Goal: Check status

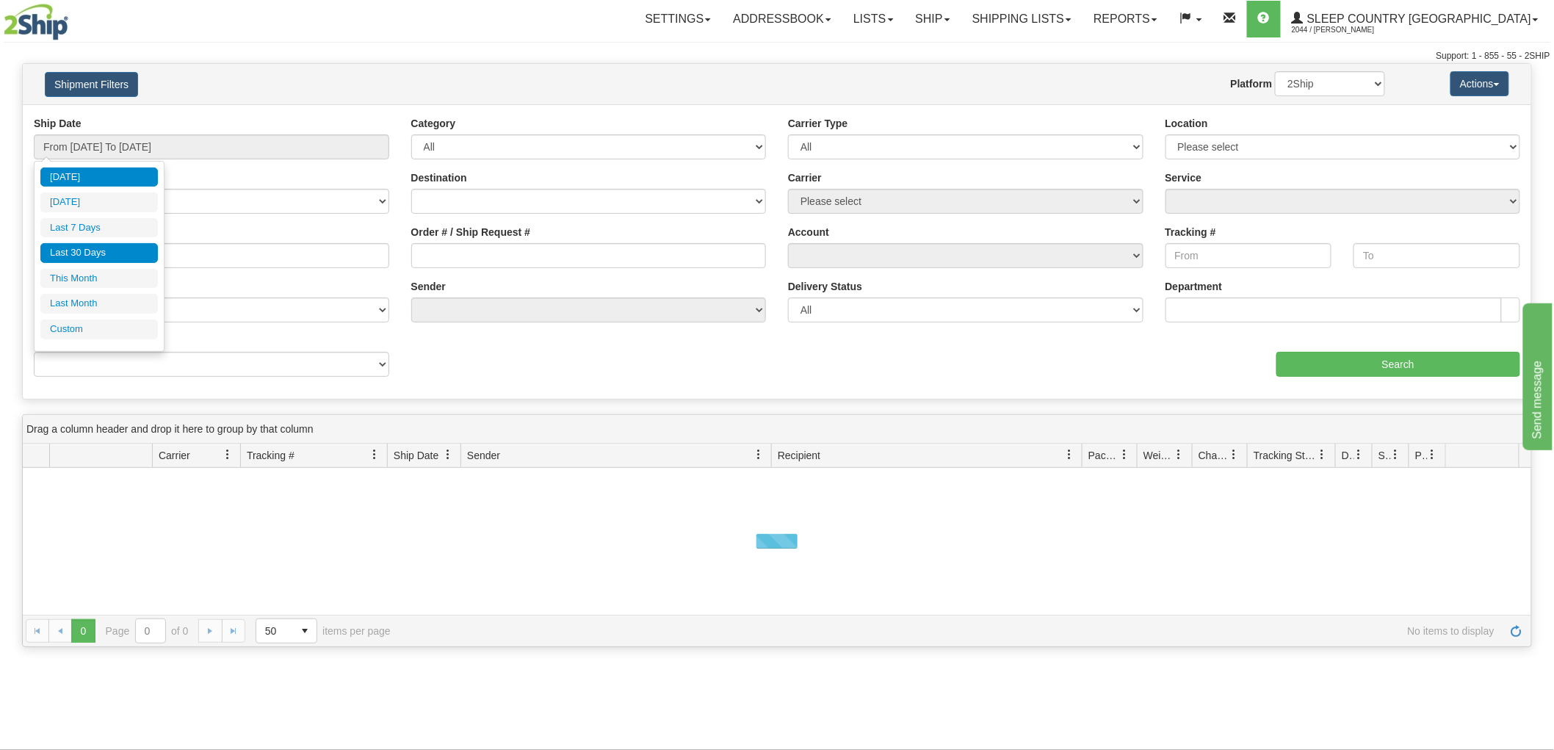
click at [123, 248] on li "Last 30 Days" at bounding box center [99, 253] width 118 height 20
type input "From [DATE] To [DATE]"
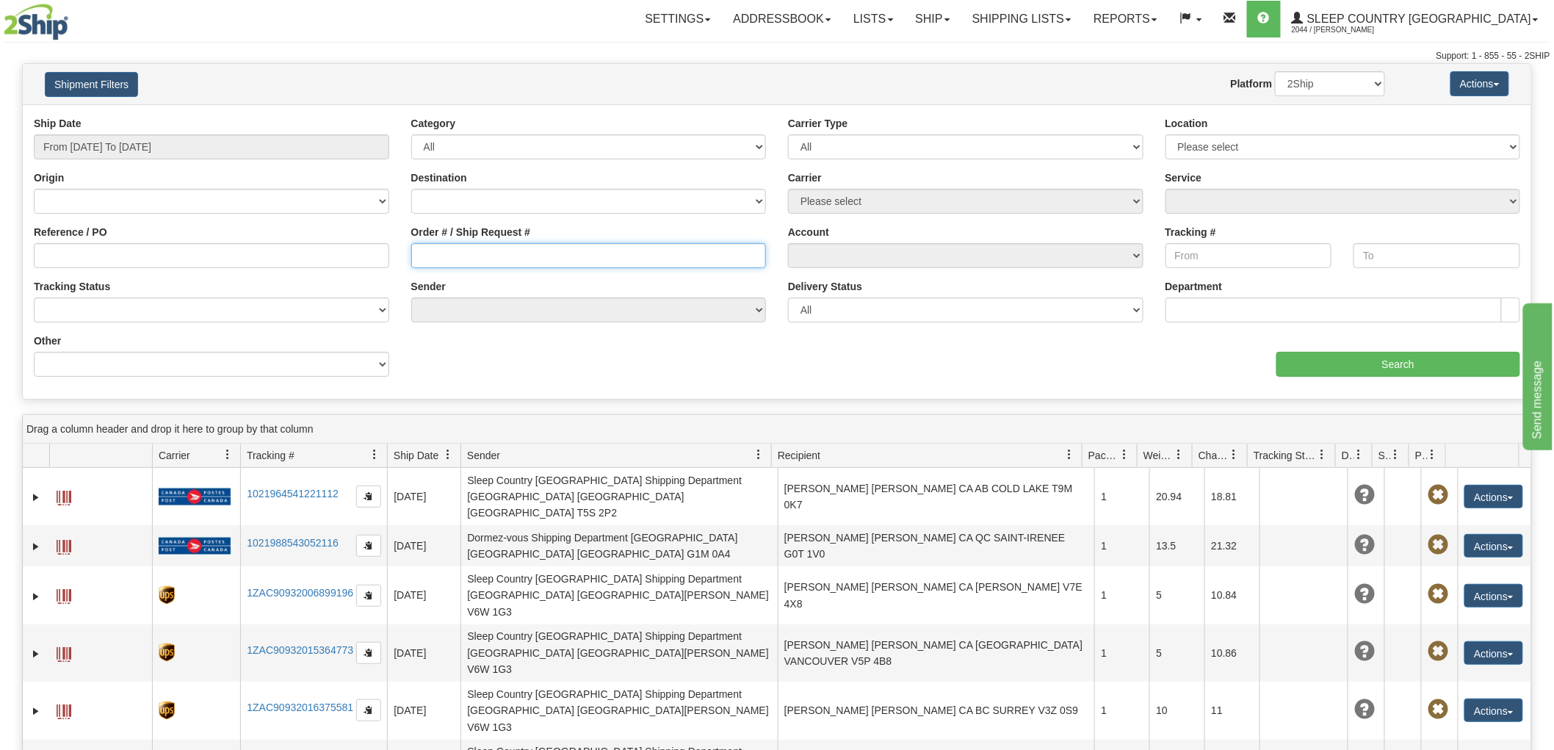
click at [616, 253] on input "Order # / Ship Request #" at bounding box center [589, 255] width 356 height 25
paste input "9000I058597"
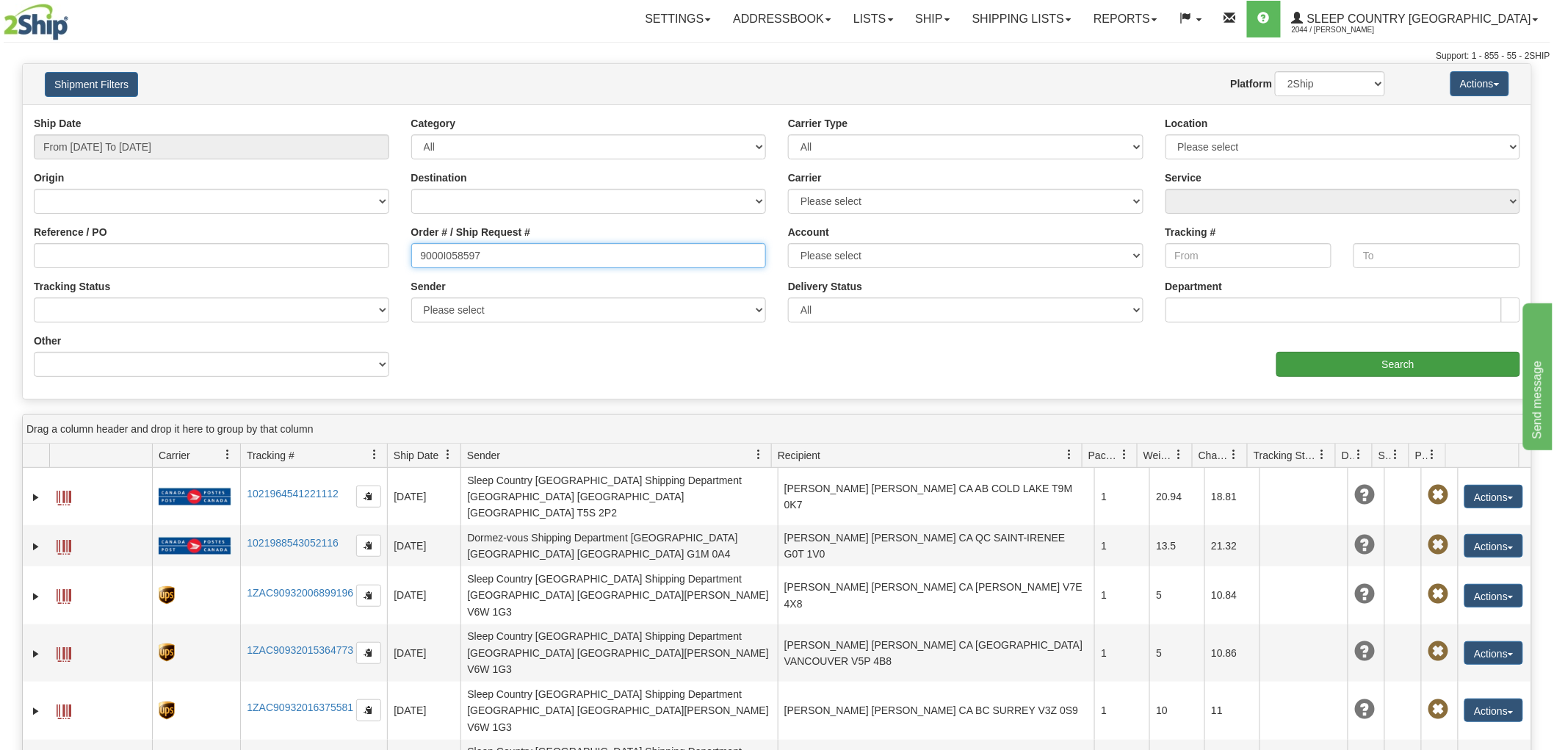
type input "9000I058597"
click at [1356, 367] on input "Search" at bounding box center [1399, 364] width 244 height 25
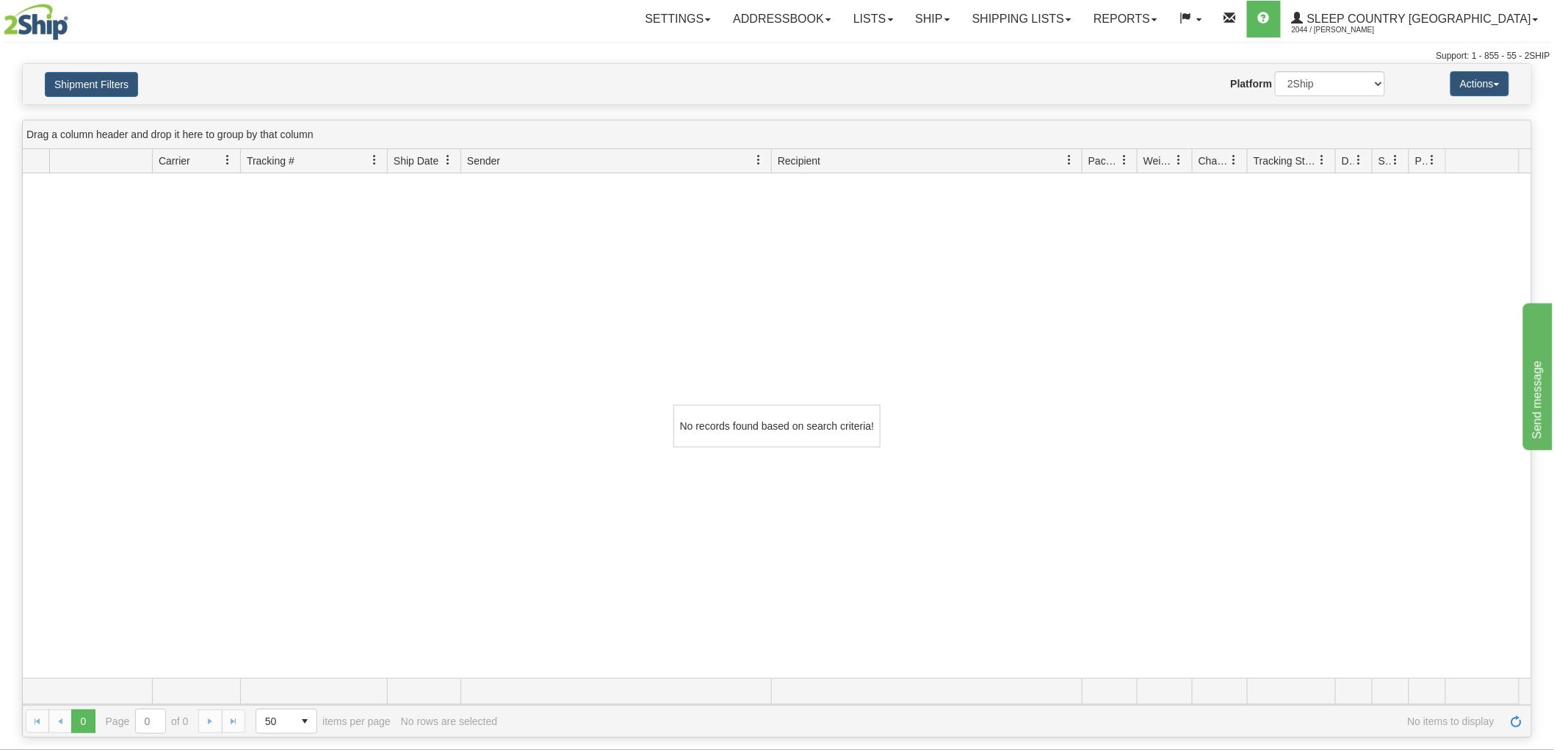
click at [116, 53] on div "Support: 1 - 855 - 55 - 2SHIP" at bounding box center [777, 56] width 1547 height 12
click at [112, 73] on button "Shipment Filters" at bounding box center [91, 84] width 93 height 25
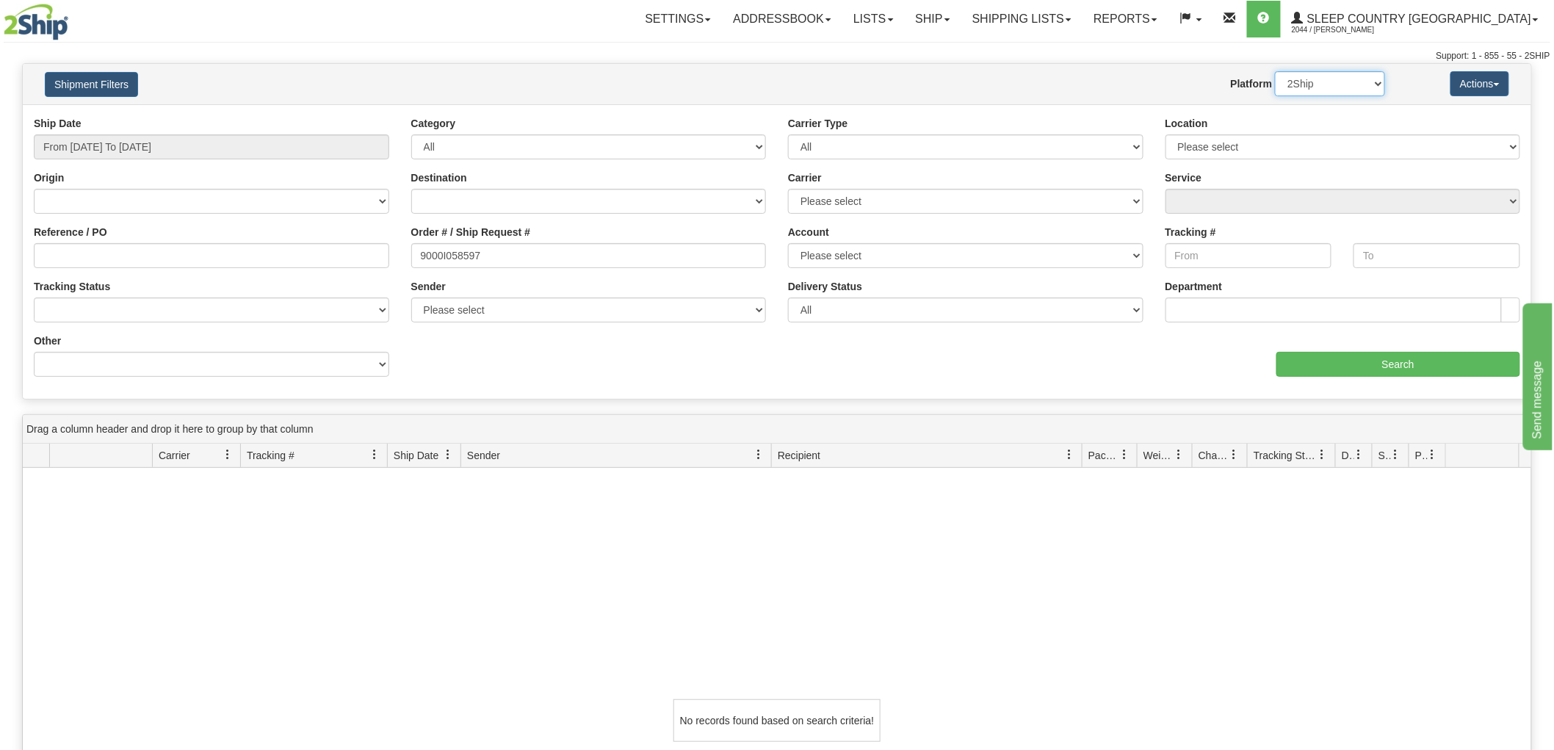
click at [1348, 84] on select "2Ship Imported" at bounding box center [1330, 83] width 110 height 25
select select "1"
click at [1275, 71] on select "2Ship Imported" at bounding box center [1330, 83] width 110 height 25
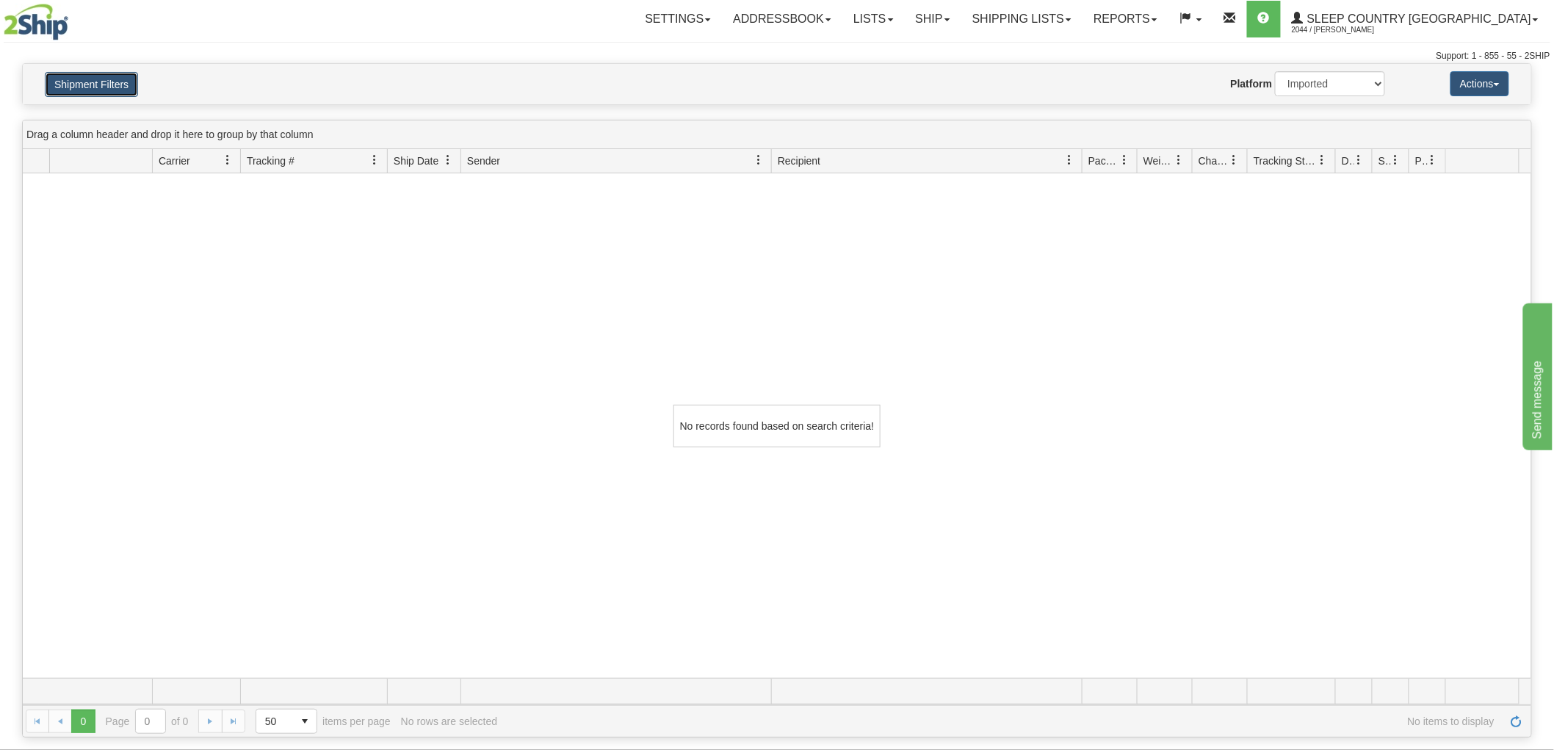
click at [116, 77] on button "Shipment Filters" at bounding box center [91, 84] width 93 height 25
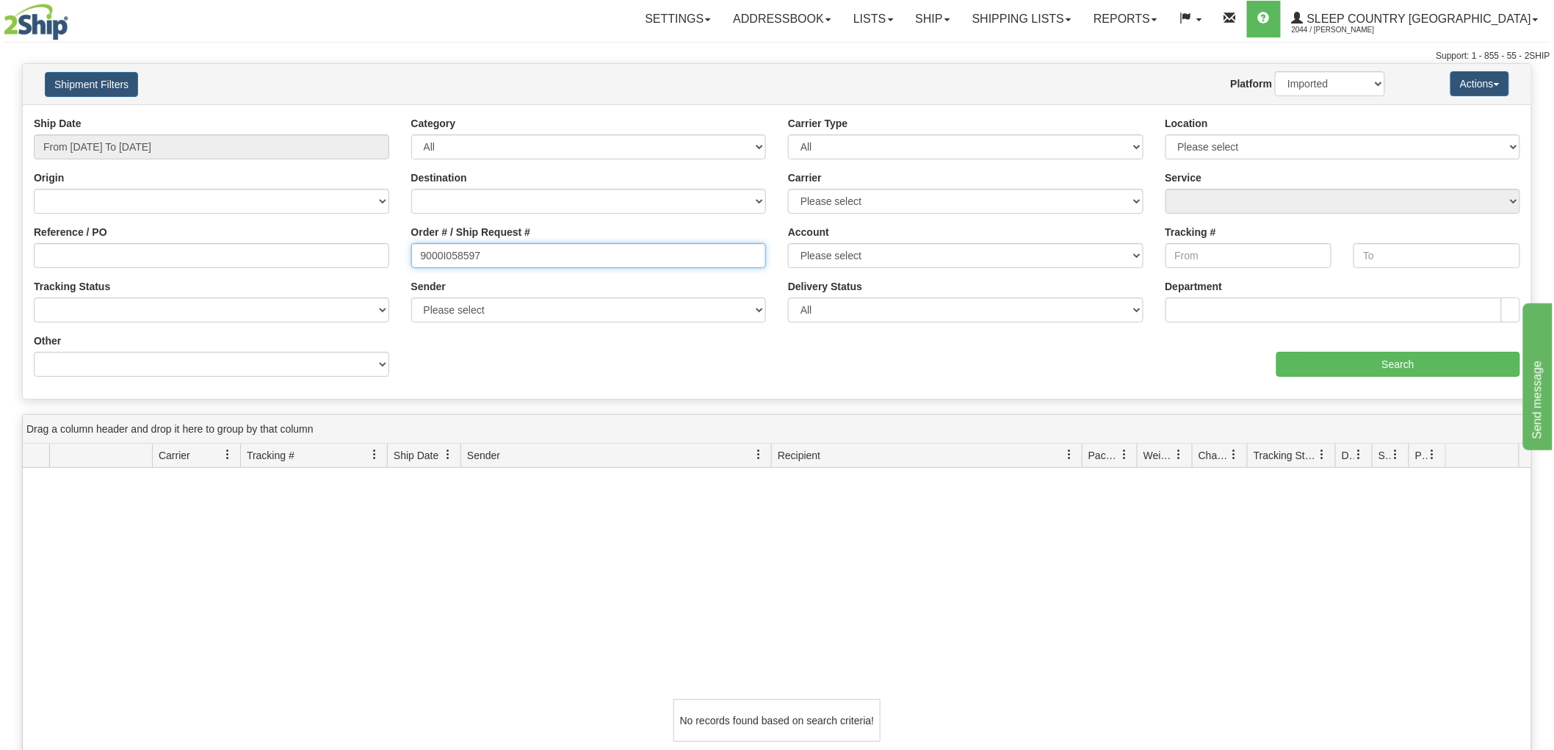
click at [582, 259] on input "9000I058597" at bounding box center [589, 255] width 356 height 25
click at [201, 258] on input "Reference / PO" at bounding box center [212, 255] width 356 height 25
paste input "9000I058597"
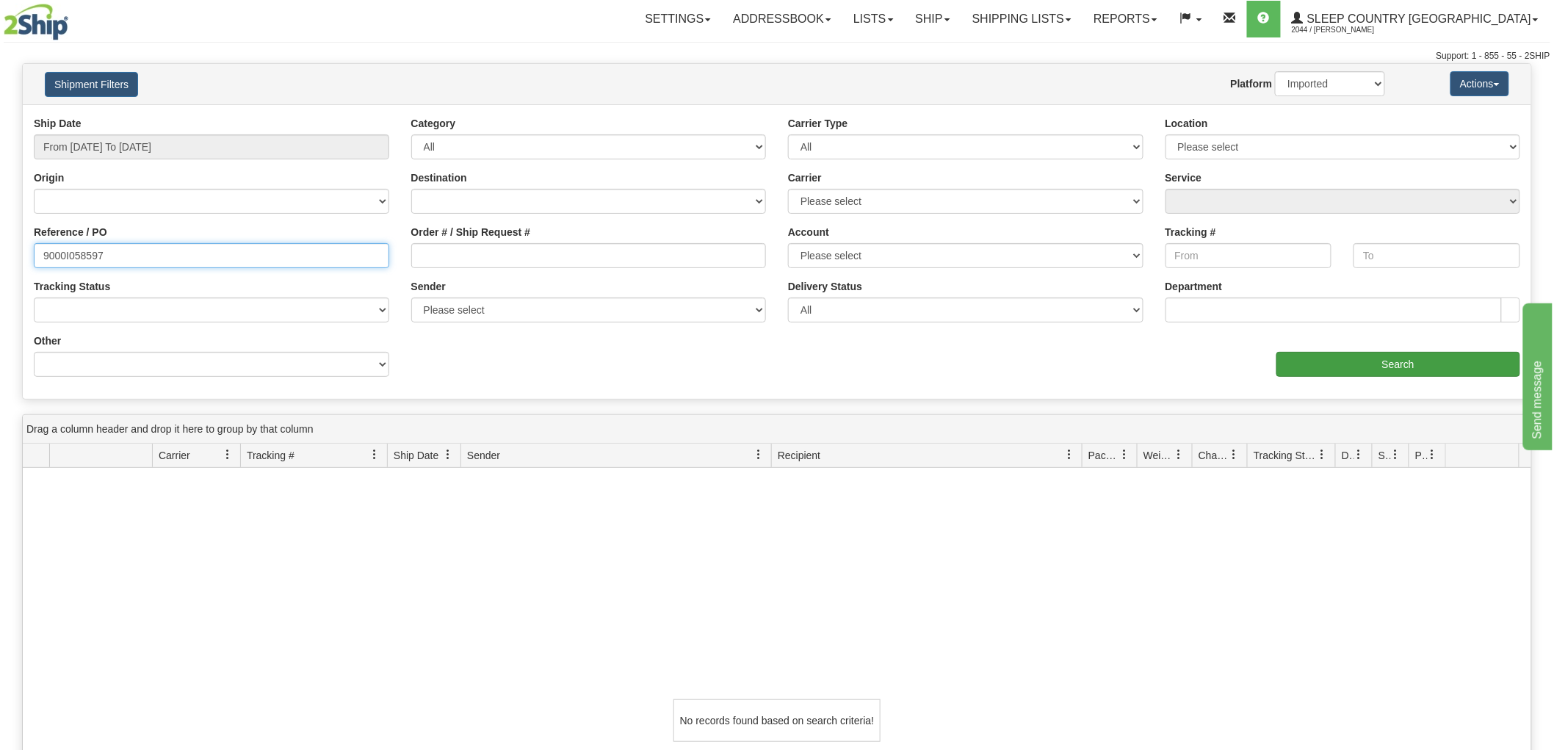
type input "9000I058597"
click at [1362, 369] on input "Search" at bounding box center [1399, 364] width 244 height 25
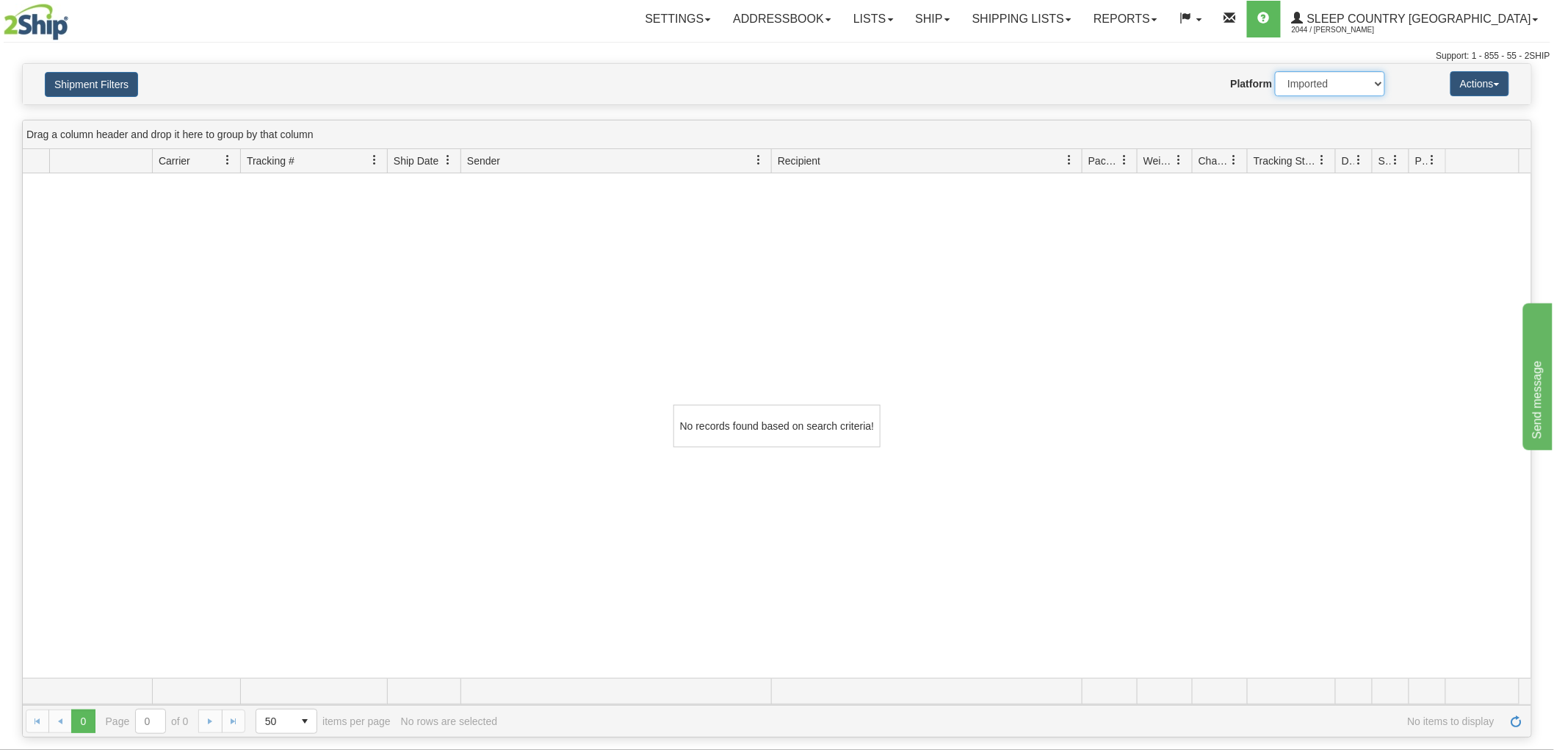
click at [1318, 92] on select "2Ship Imported" at bounding box center [1330, 83] width 110 height 25
select select "0"
click at [1275, 71] on select "2Ship Imported" at bounding box center [1330, 83] width 110 height 25
